Goal: Transaction & Acquisition: Book appointment/travel/reservation

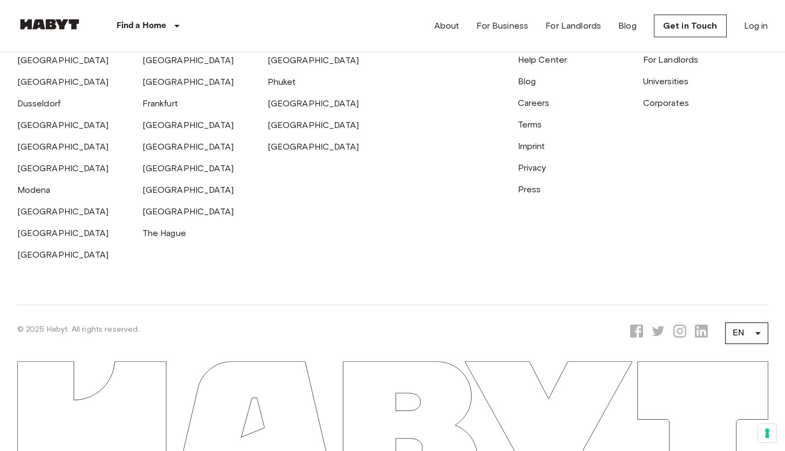
scroll to position [2974, 0]
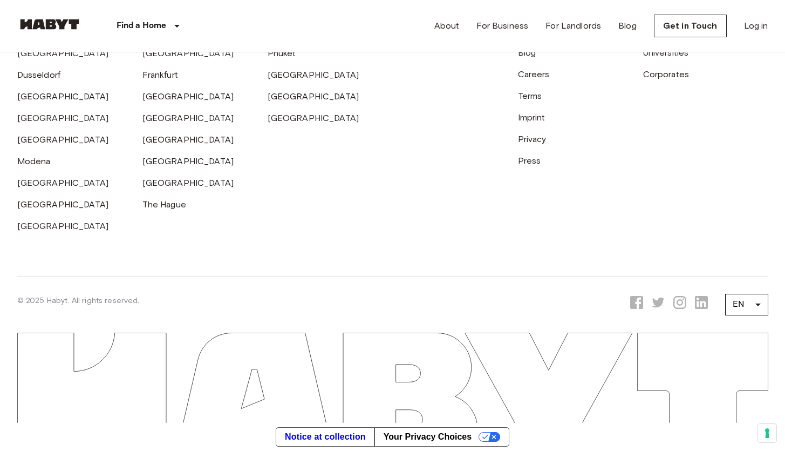
click at [682, 303] on icon "Opens a new tab to Habyt Instagram page" at bounding box center [680, 302] width 13 height 13
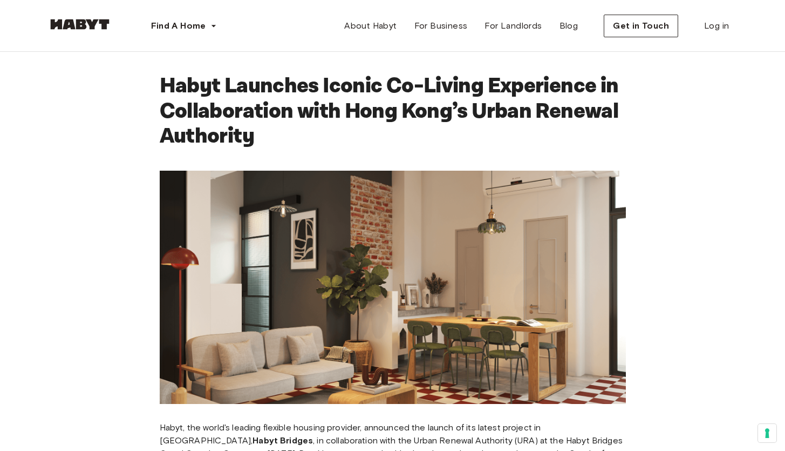
click at [336, 108] on h1 "Habyt Launches Iconic Co-Living Experience in Collaboration with Hong Kong’s Ur…" at bounding box center [393, 111] width 466 height 76
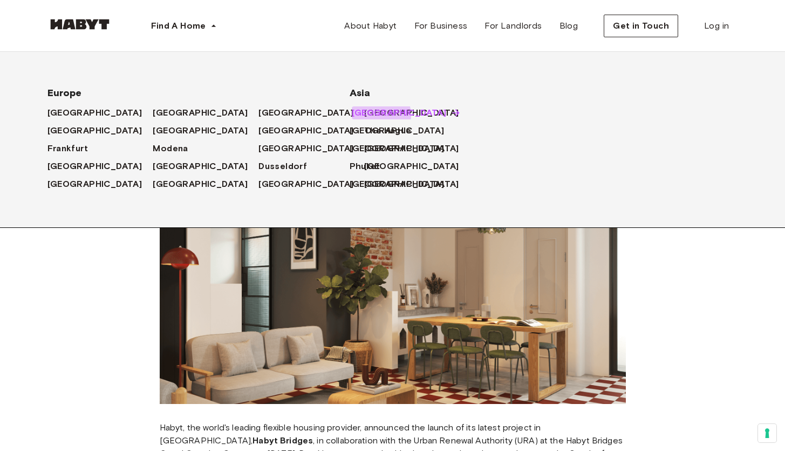
click at [372, 116] on span "[GEOGRAPHIC_DATA]" at bounding box center [399, 112] width 95 height 13
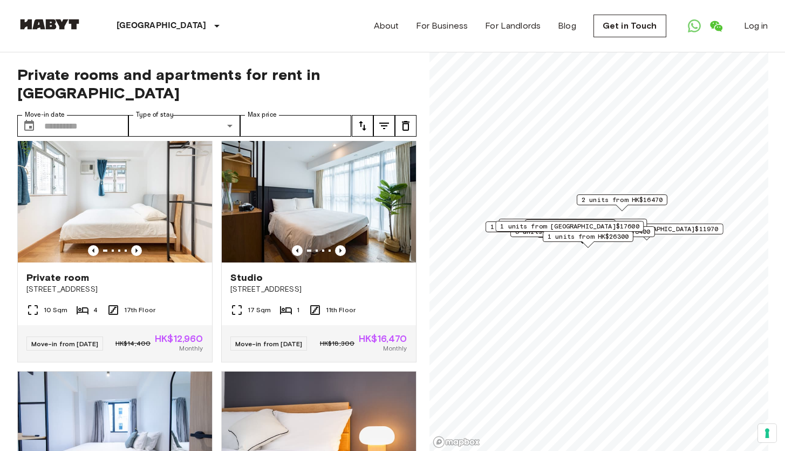
scroll to position [724, 0]
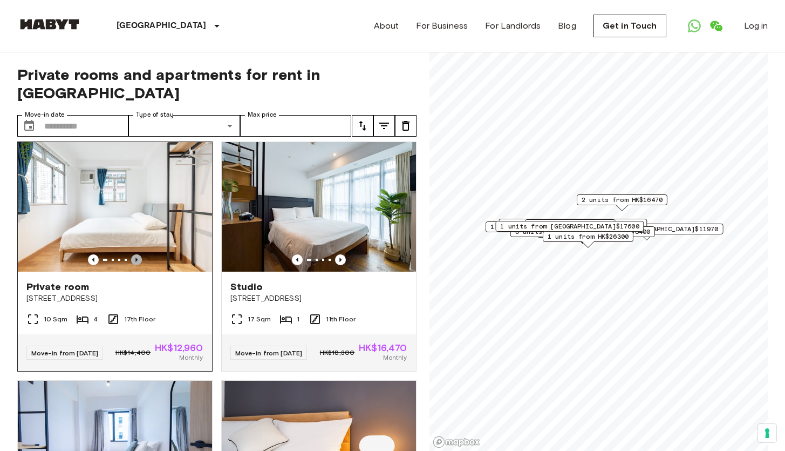
click at [139, 265] on icon "Previous image" at bounding box center [136, 259] width 11 height 11
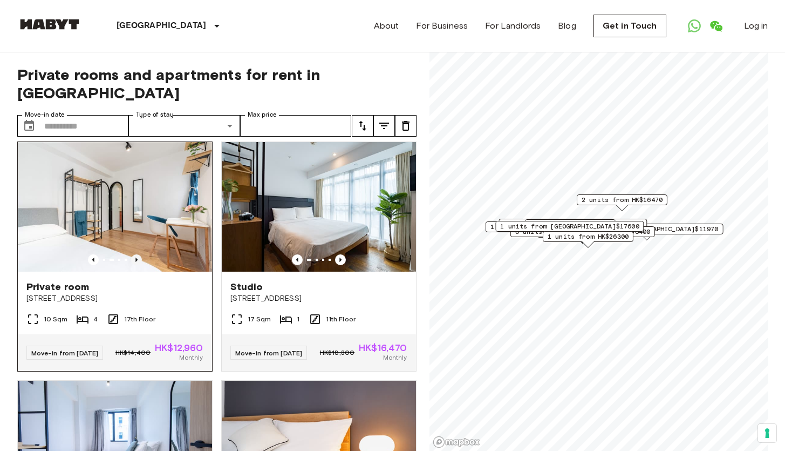
click at [139, 265] on icon "Previous image" at bounding box center [136, 259] width 11 height 11
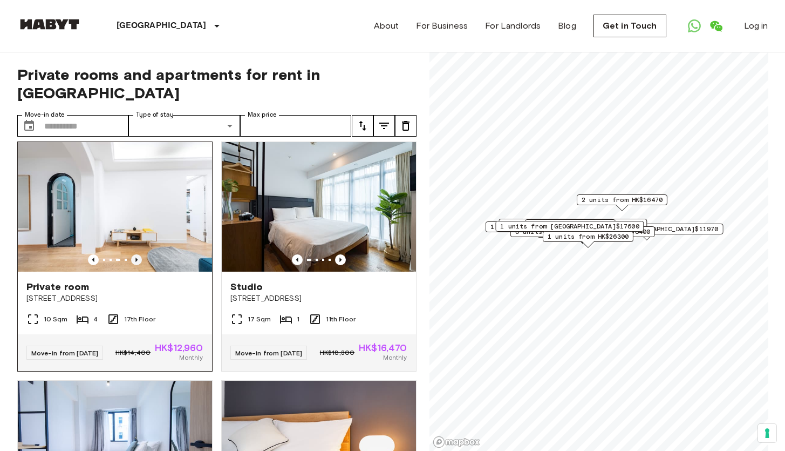
click at [139, 265] on icon "Previous image" at bounding box center [136, 259] width 11 height 11
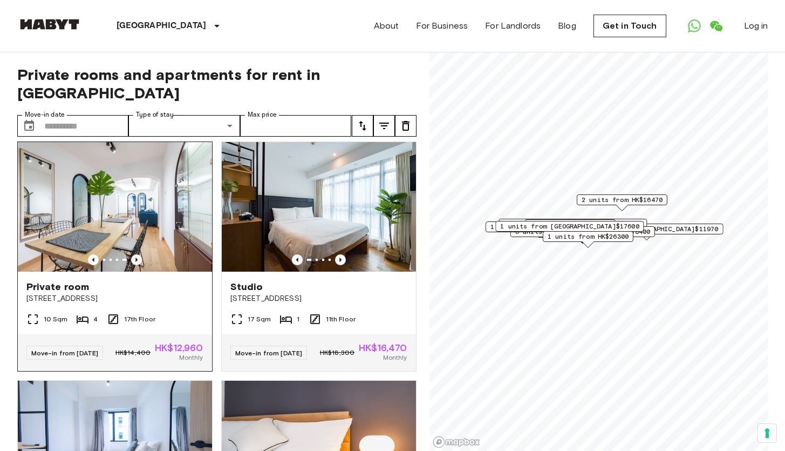
click at [135, 262] on icon "Previous image" at bounding box center [136, 259] width 2 height 4
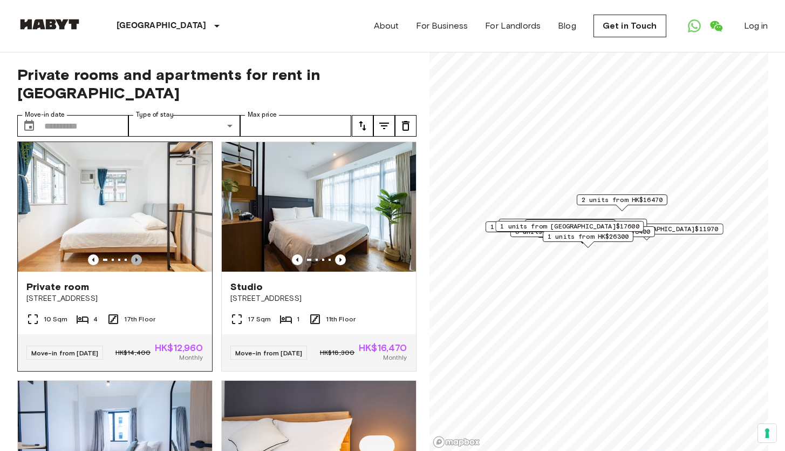
click at [135, 262] on icon "Previous image" at bounding box center [136, 259] width 2 height 4
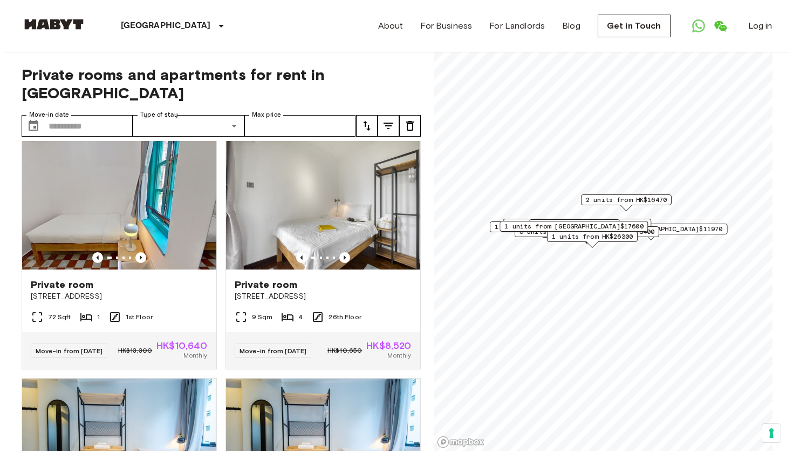
scroll to position [2459, 0]
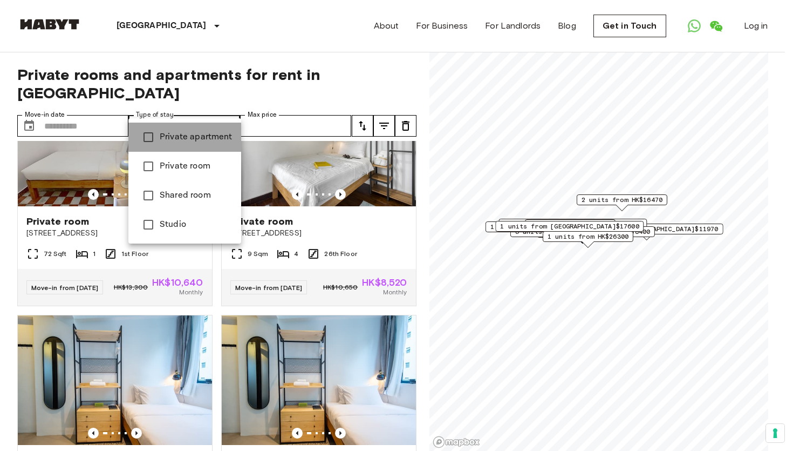
click at [201, 137] on span "Private apartment" at bounding box center [196, 137] width 73 height 13
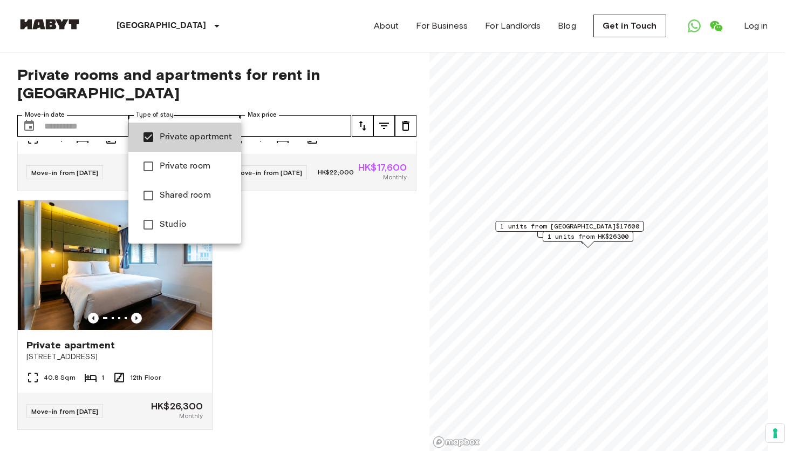
click at [192, 216] on li "Studio" at bounding box center [184, 224] width 113 height 29
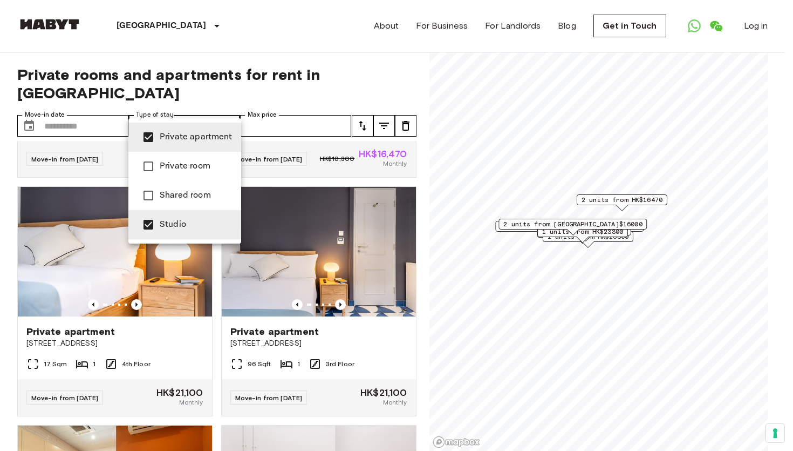
type input "**********"
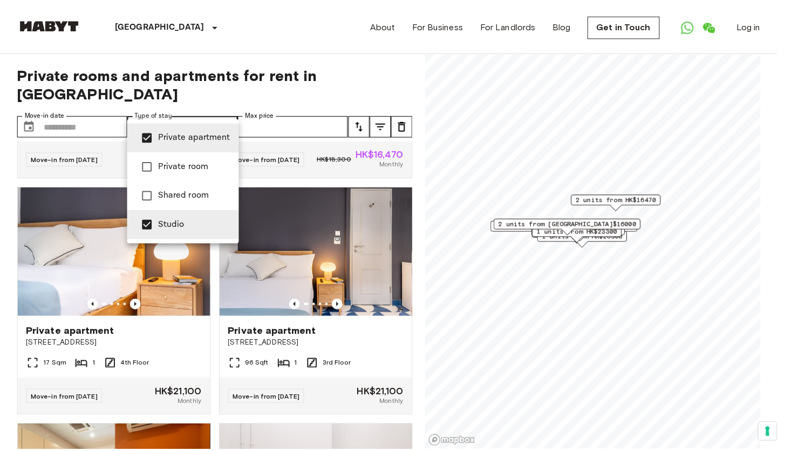
scroll to position [699, 0]
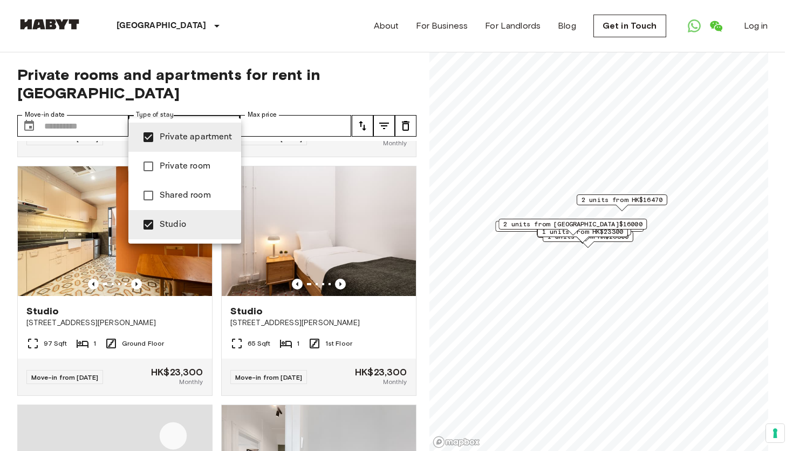
click at [94, 105] on div at bounding box center [396, 225] width 793 height 451
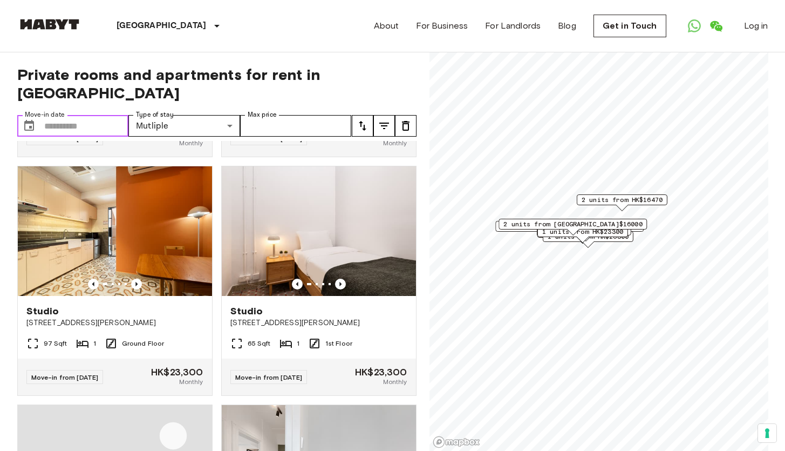
click at [94, 115] on input "Move-in date" at bounding box center [86, 126] width 85 height 22
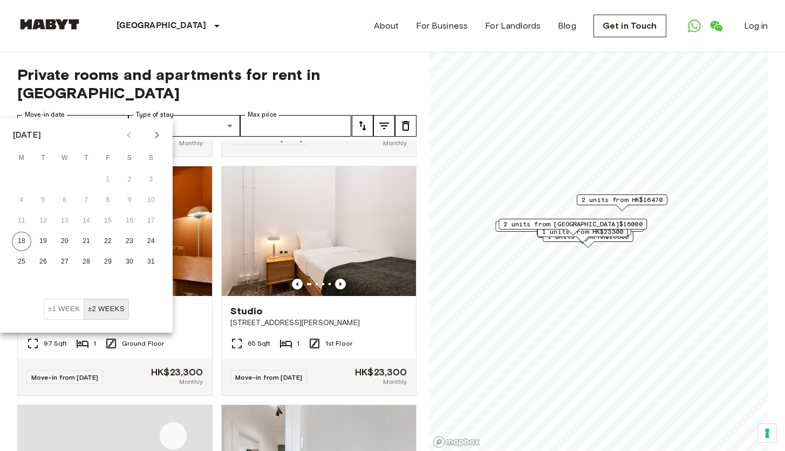
click at [157, 140] on icon "Next month" at bounding box center [157, 134] width 13 height 13
click at [22, 174] on button "1" at bounding box center [21, 179] width 19 height 19
type input "**********"
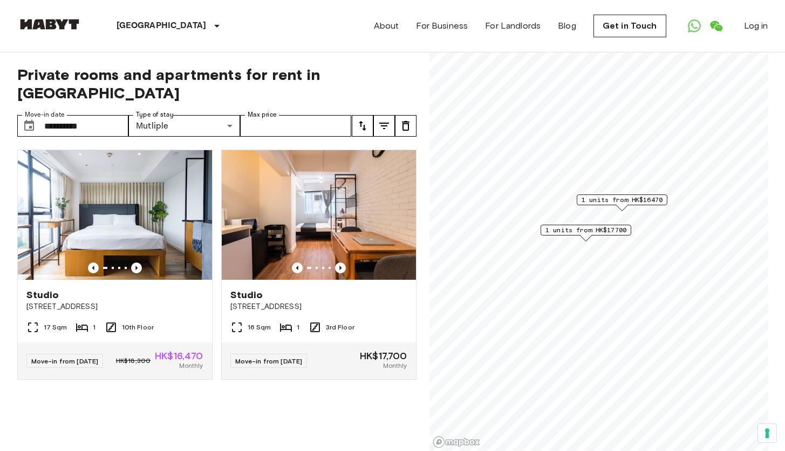
click at [210, 431] on div "Studio 2-2A Austin Avenue 17 Sqm 1 10th Floor Move-in from 31 Aug 25 HK$18,300 …" at bounding box center [213, 296] width 408 height 310
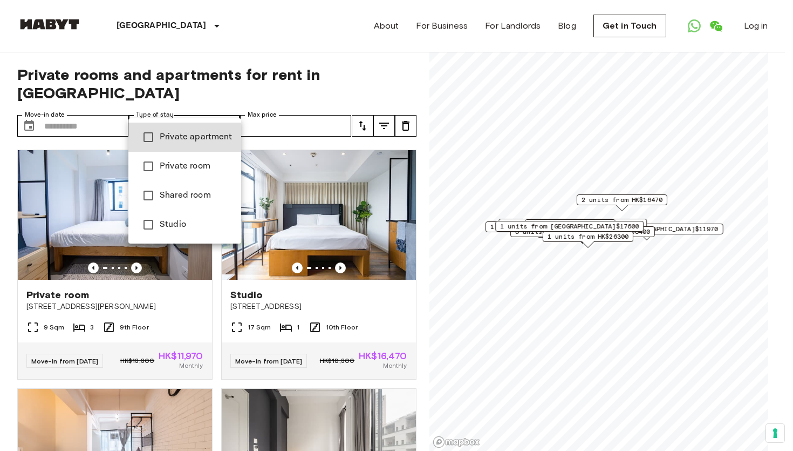
click at [187, 145] on li "Private apartment" at bounding box center [184, 137] width 113 height 29
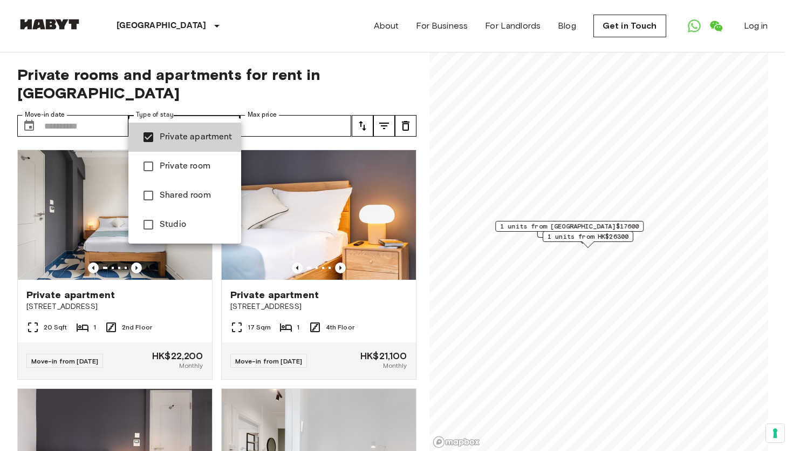
click at [181, 226] on span "Studio" at bounding box center [196, 224] width 73 height 13
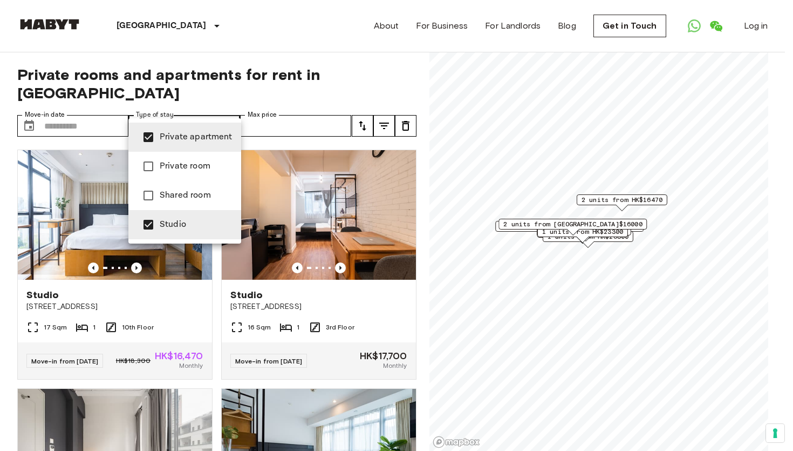
type input "**********"
click at [202, 110] on div at bounding box center [396, 225] width 793 height 451
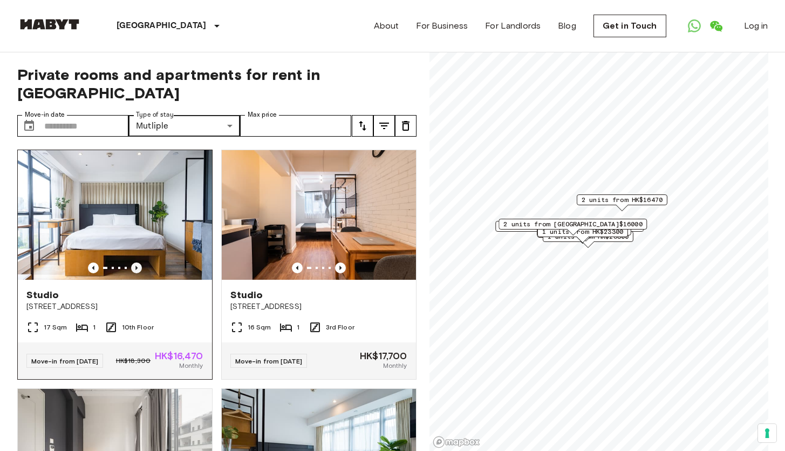
click at [135, 262] on icon "Previous image" at bounding box center [136, 267] width 11 height 11
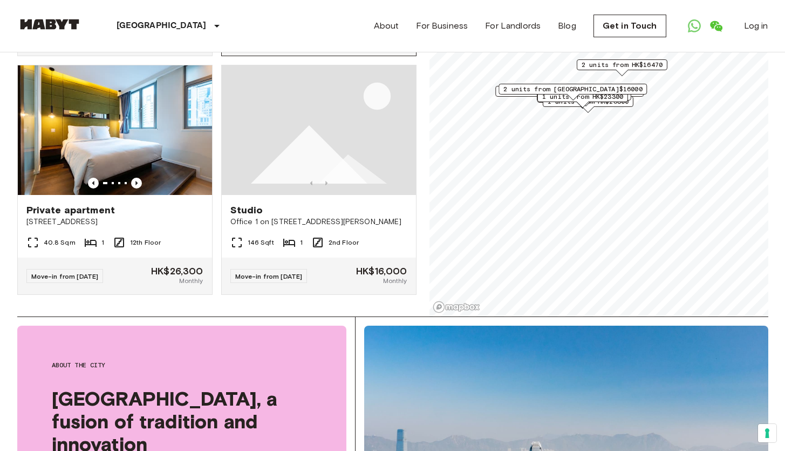
scroll to position [151, 0]
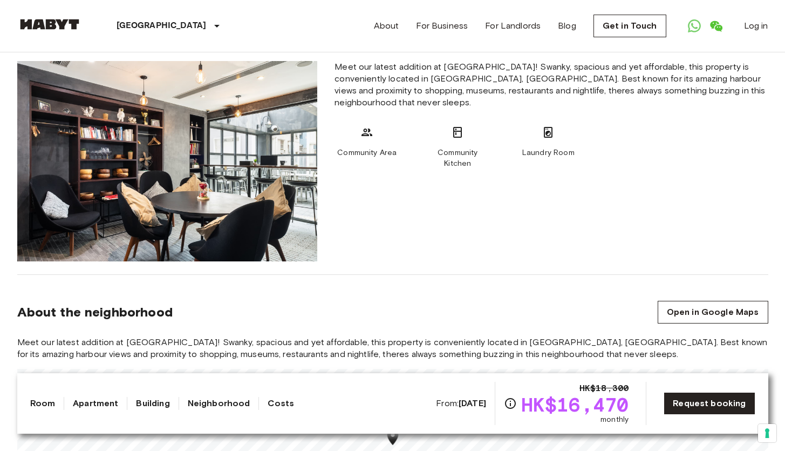
scroll to position [627, 0]
